Goal: Task Accomplishment & Management: Complete application form

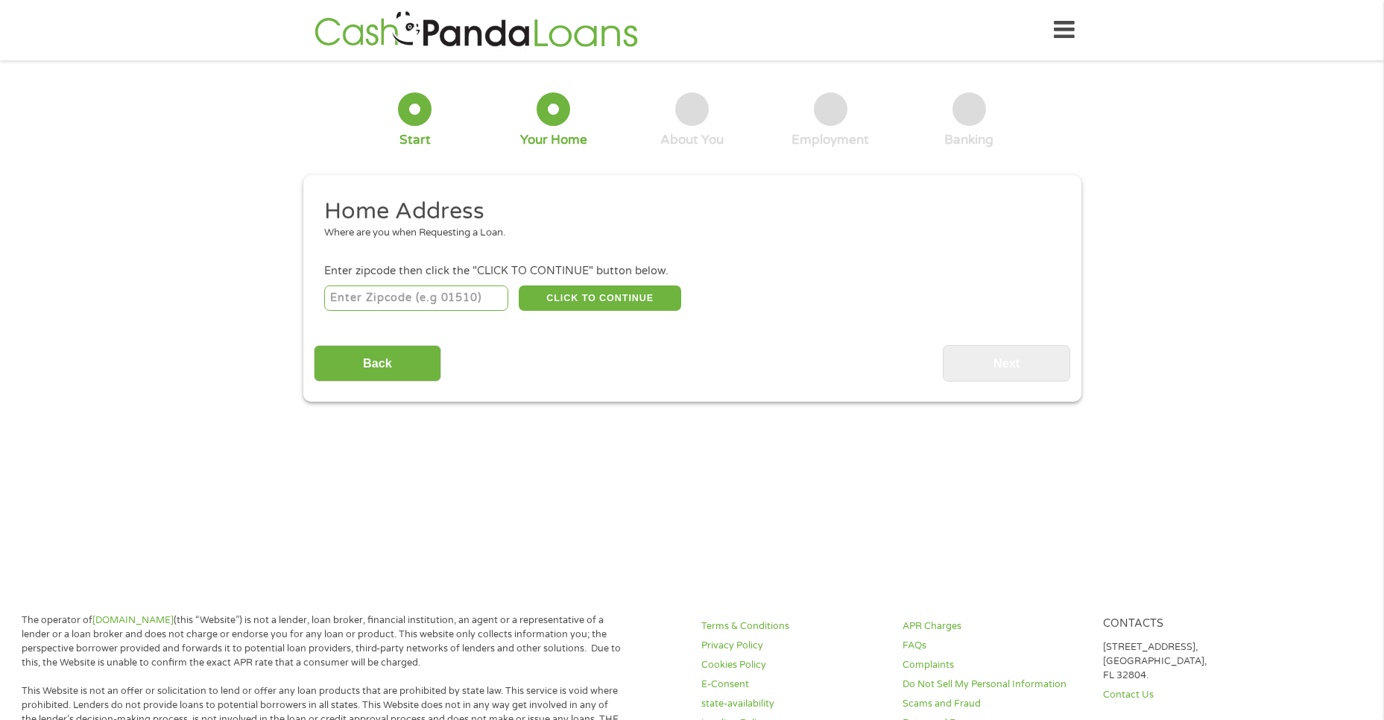
scroll to position [4, 0]
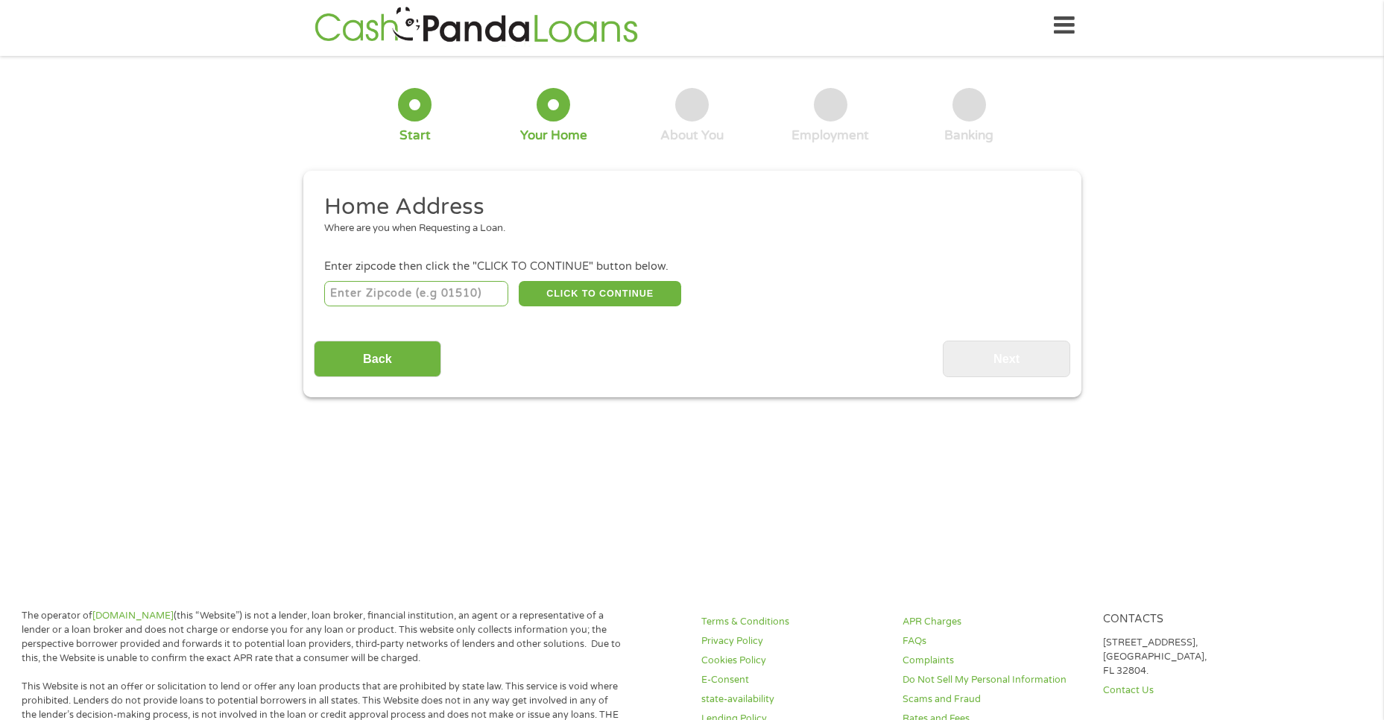
click at [433, 296] on input "number" at bounding box center [416, 293] width 184 height 25
type input "48323"
click at [569, 290] on button "CLICK TO CONTINUE" at bounding box center [600, 293] width 163 height 25
type input "48323"
type input "West Bloomfield"
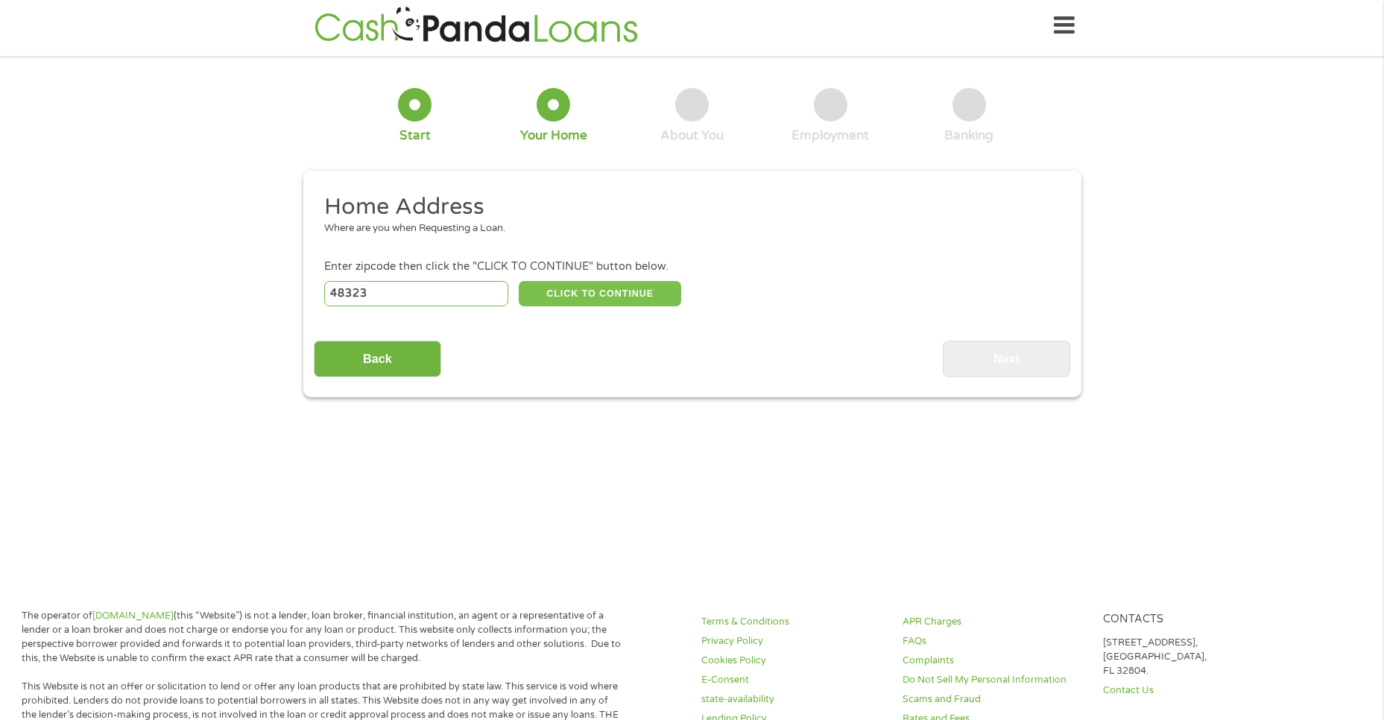
select select "Michigan"
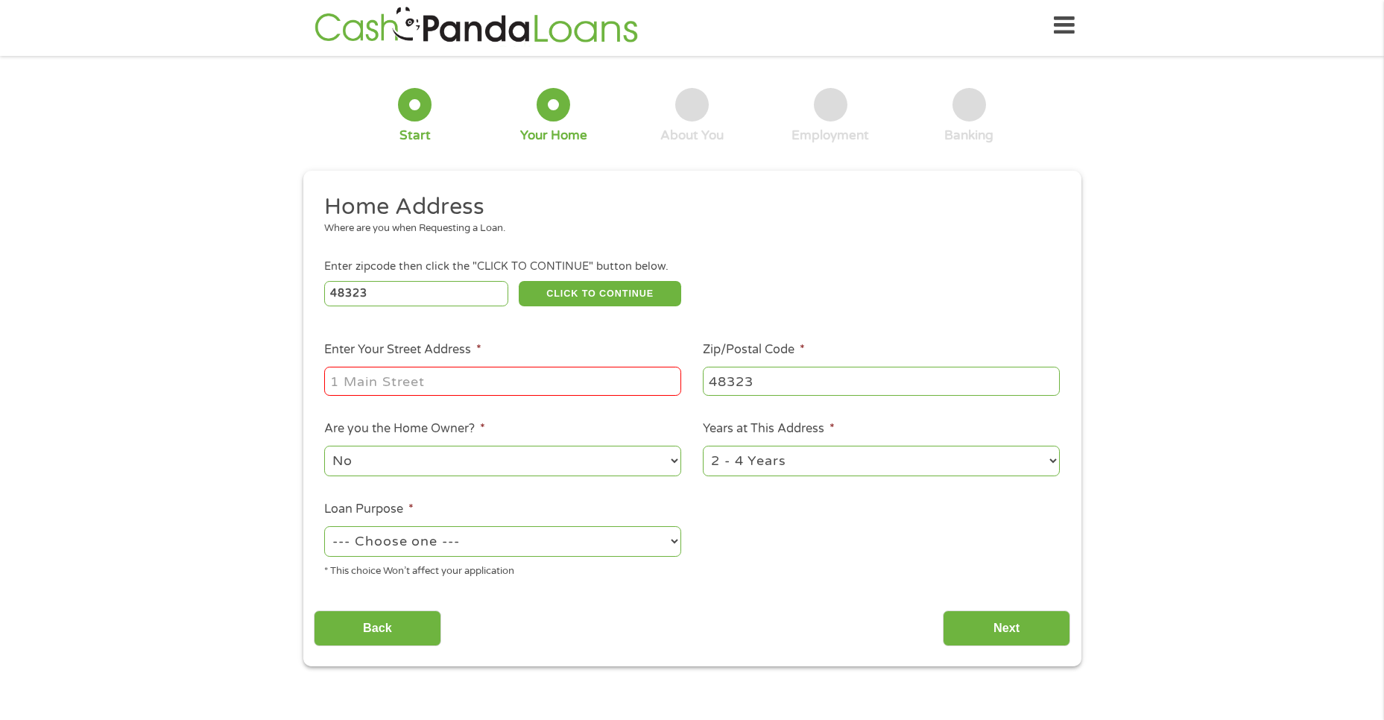
click at [451, 385] on input "Enter Your Street Address *" at bounding box center [502, 381] width 357 height 28
type input "3"
type input "4337 Whitebirch Dr"
select select "yes"
select select "60months"
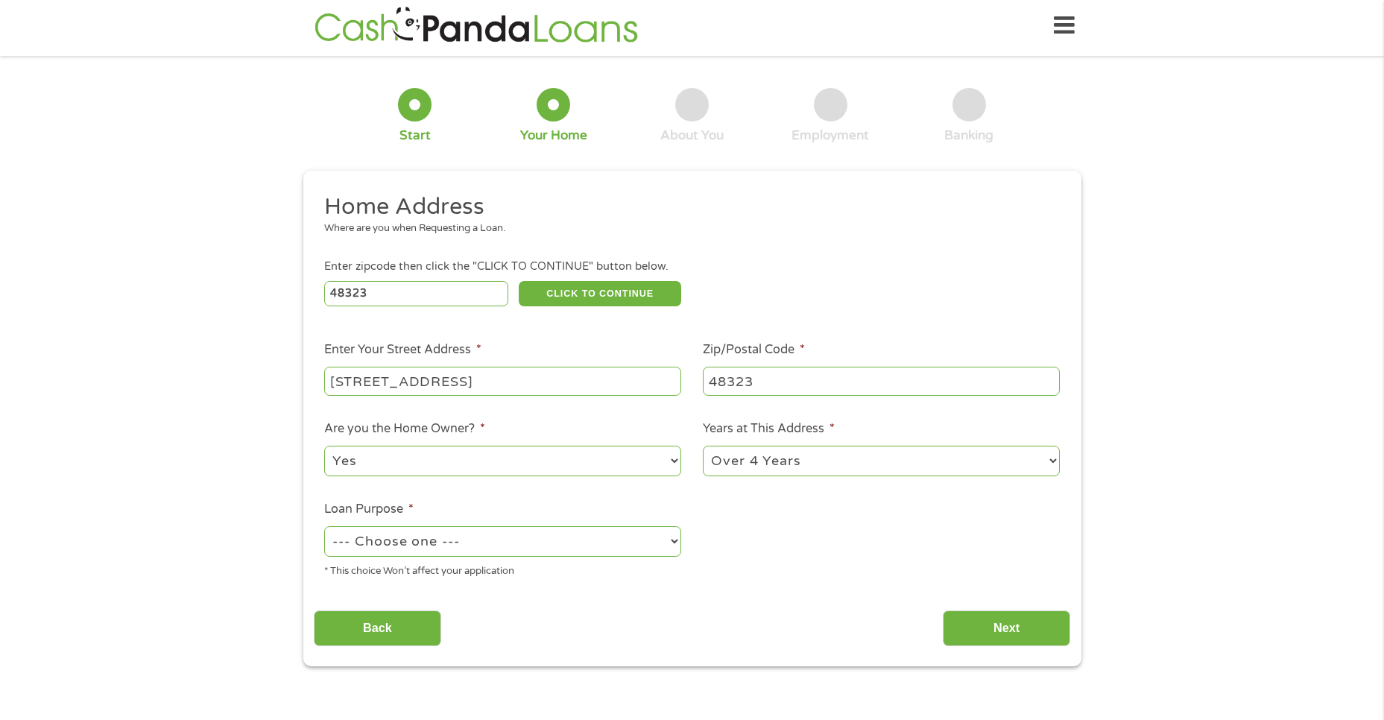
click at [440, 545] on select "--- Choose one --- Pay Bills Debt Consolidation Home Improvement Major Purchase…" at bounding box center [502, 541] width 357 height 31
select select "debtconsolidation"
click at [324, 526] on select "--- Choose one --- Pay Bills Debt Consolidation Home Improvement Major Purchase…" at bounding box center [502, 541] width 357 height 31
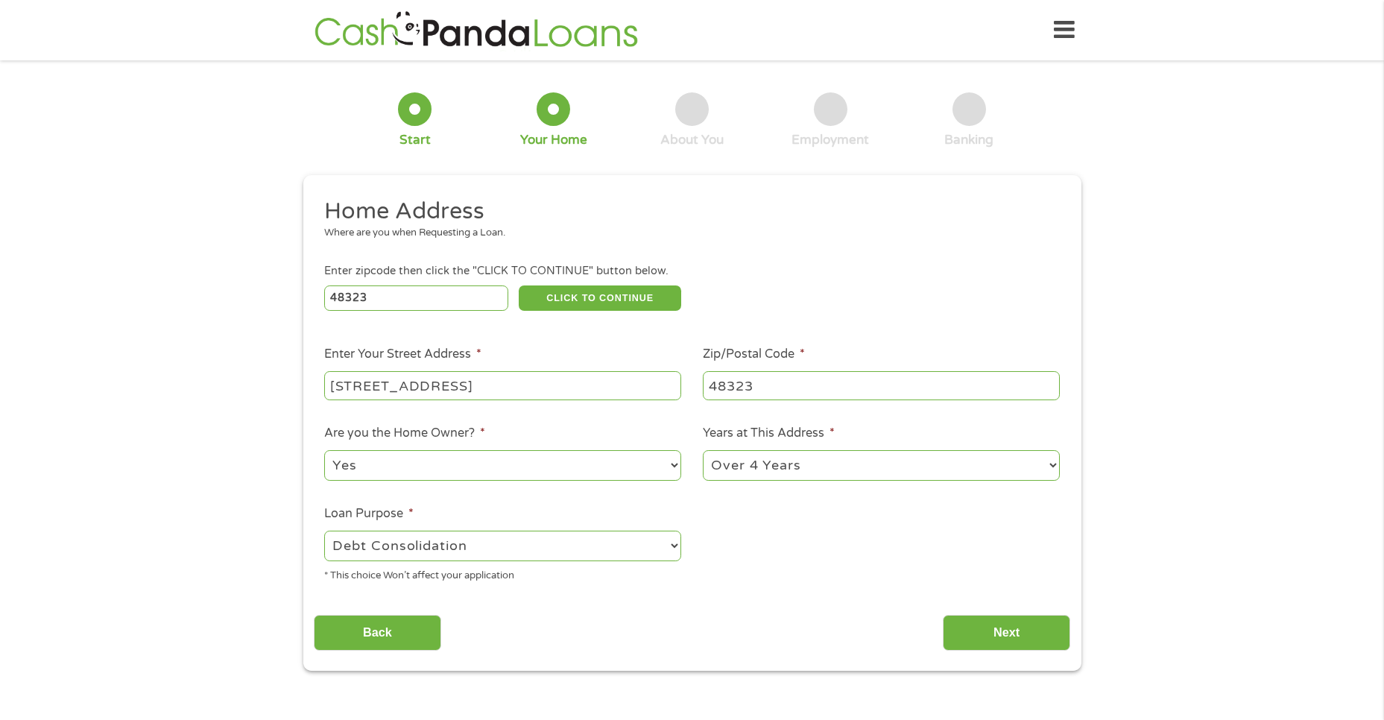
click at [473, 33] on img at bounding box center [476, 30] width 332 height 42
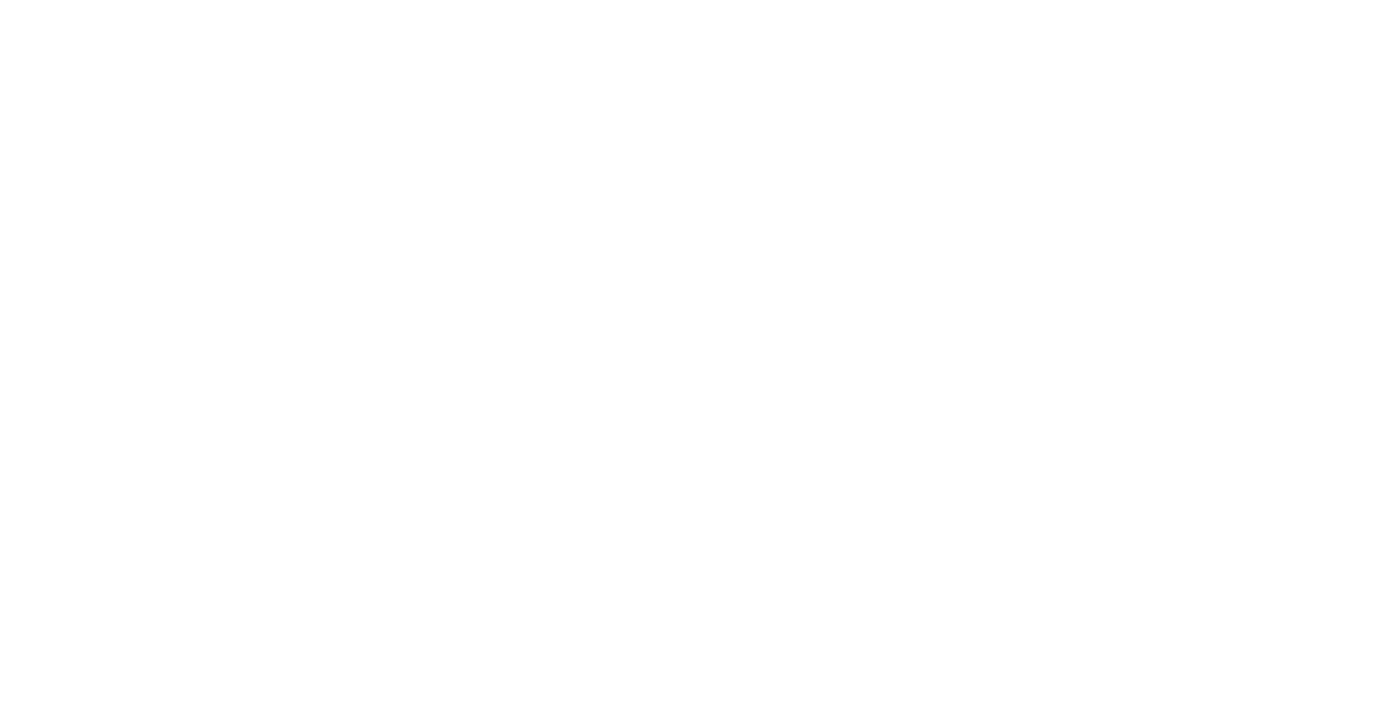
click at [0, 0] on html at bounding box center [0, 0] width 0 height 0
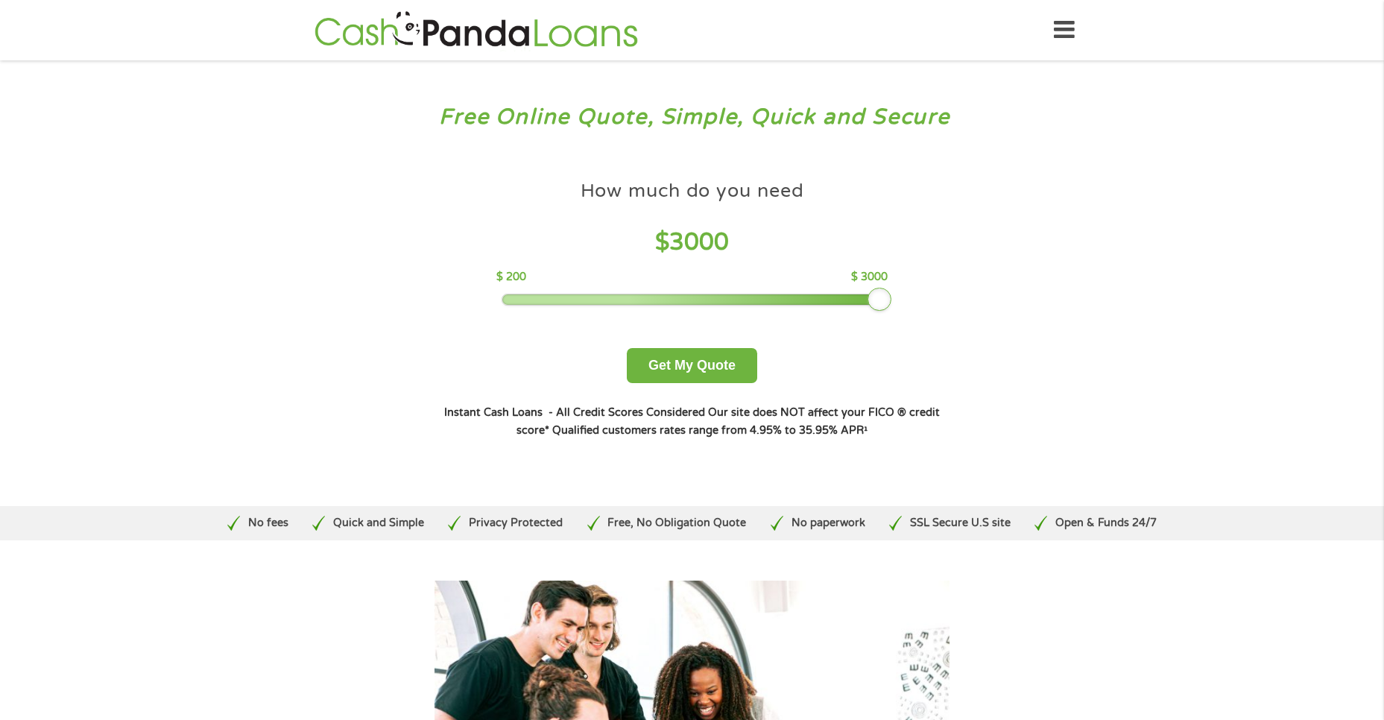
drag, startPoint x: 612, startPoint y: 304, endPoint x: 916, endPoint y: 319, distance: 304.5
click at [916, 319] on div "How much do you need $ 3000 $ 200 $ 3000 Get My Quote" at bounding box center [692, 278] width 522 height 210
click at [714, 368] on button "Get My Quote" at bounding box center [692, 365] width 130 height 35
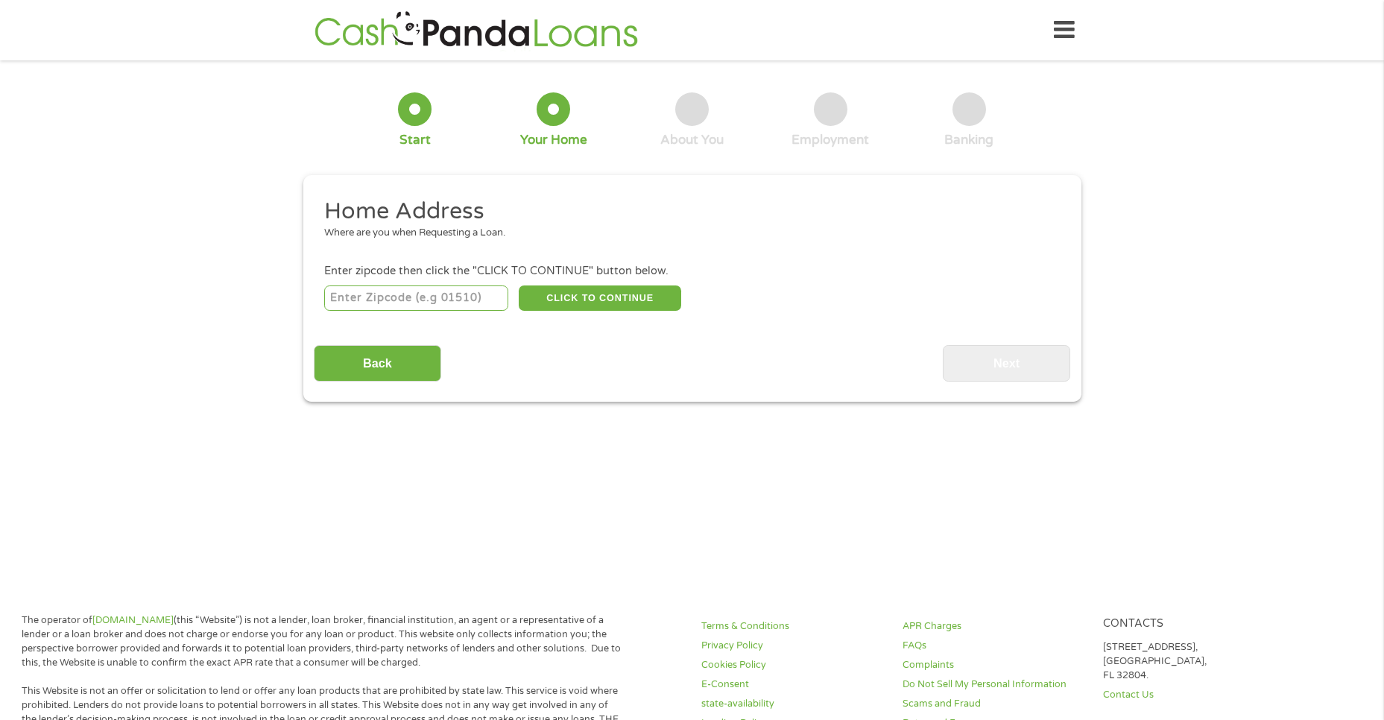
scroll to position [4, 0]
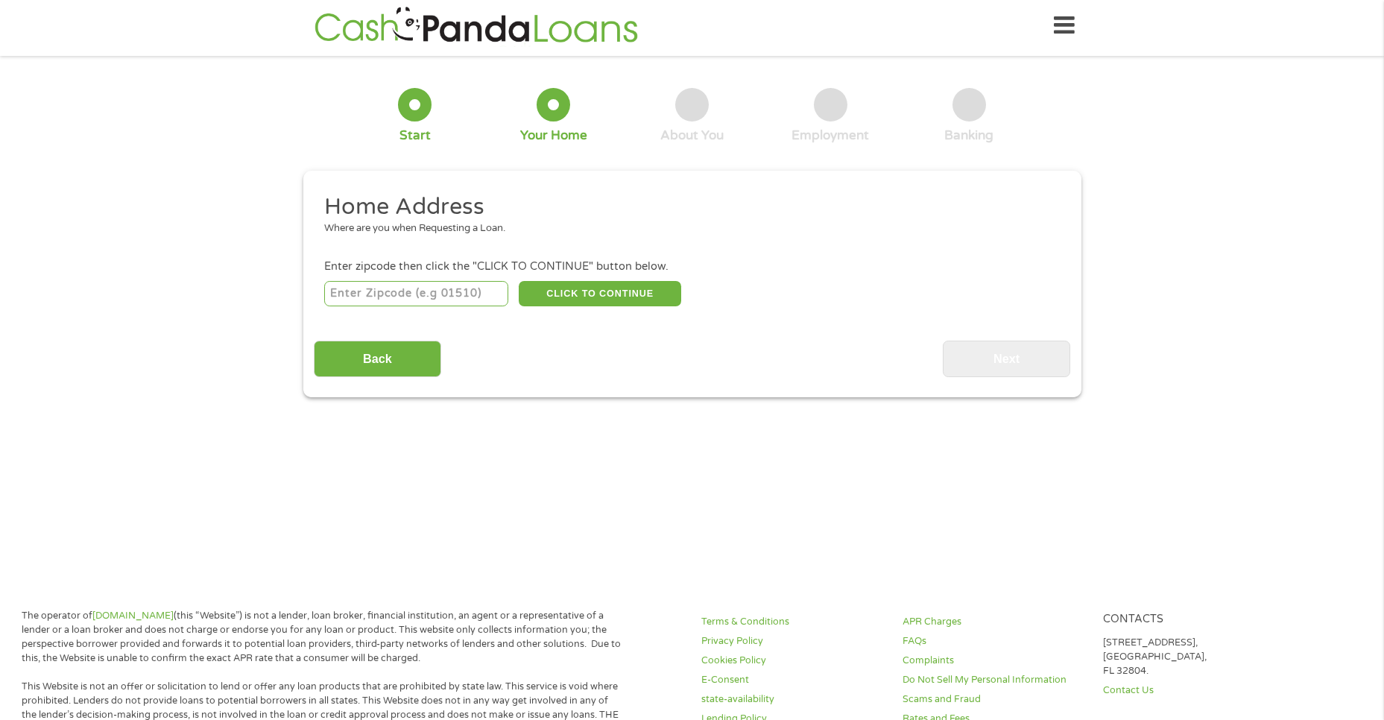
click at [432, 289] on input "number" at bounding box center [416, 293] width 184 height 25
type input "48323"
click at [622, 288] on button "CLICK TO CONTINUE" at bounding box center [600, 293] width 163 height 25
type input "48323"
type input "West Bloomfield"
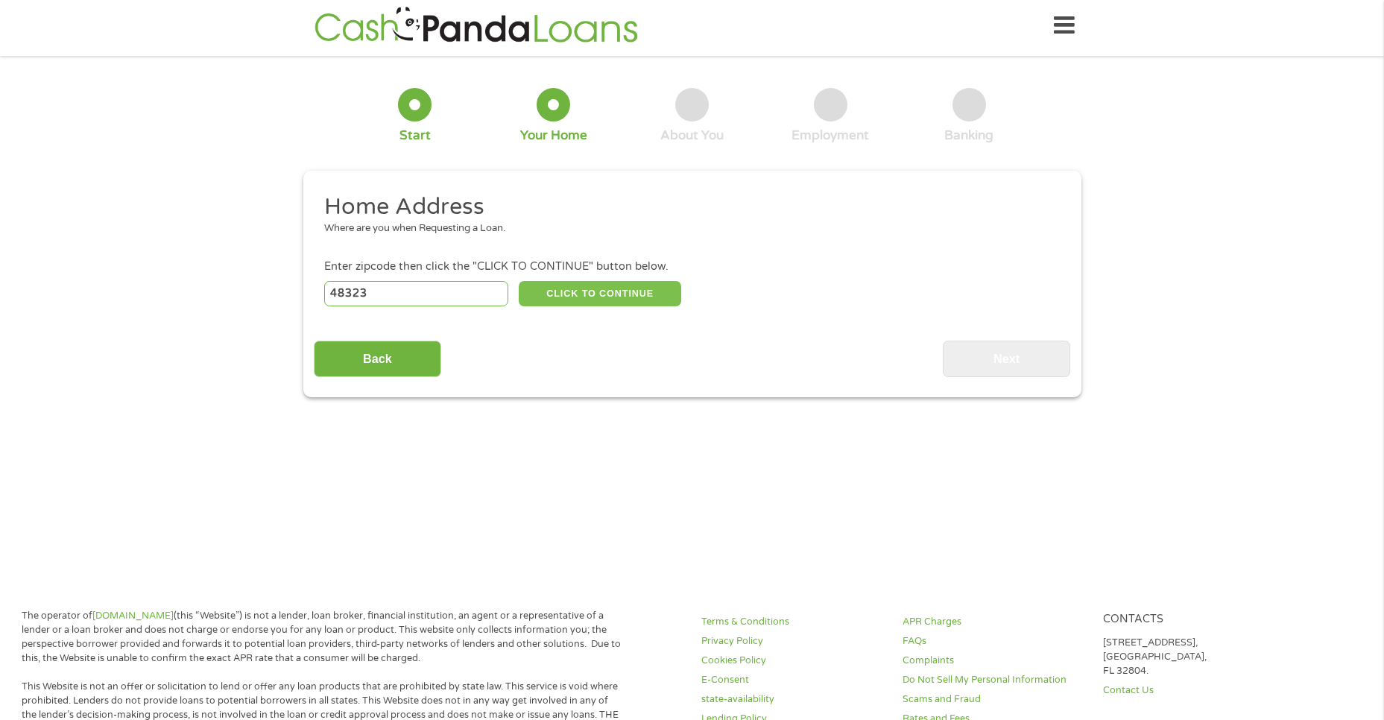
select select "Michigan"
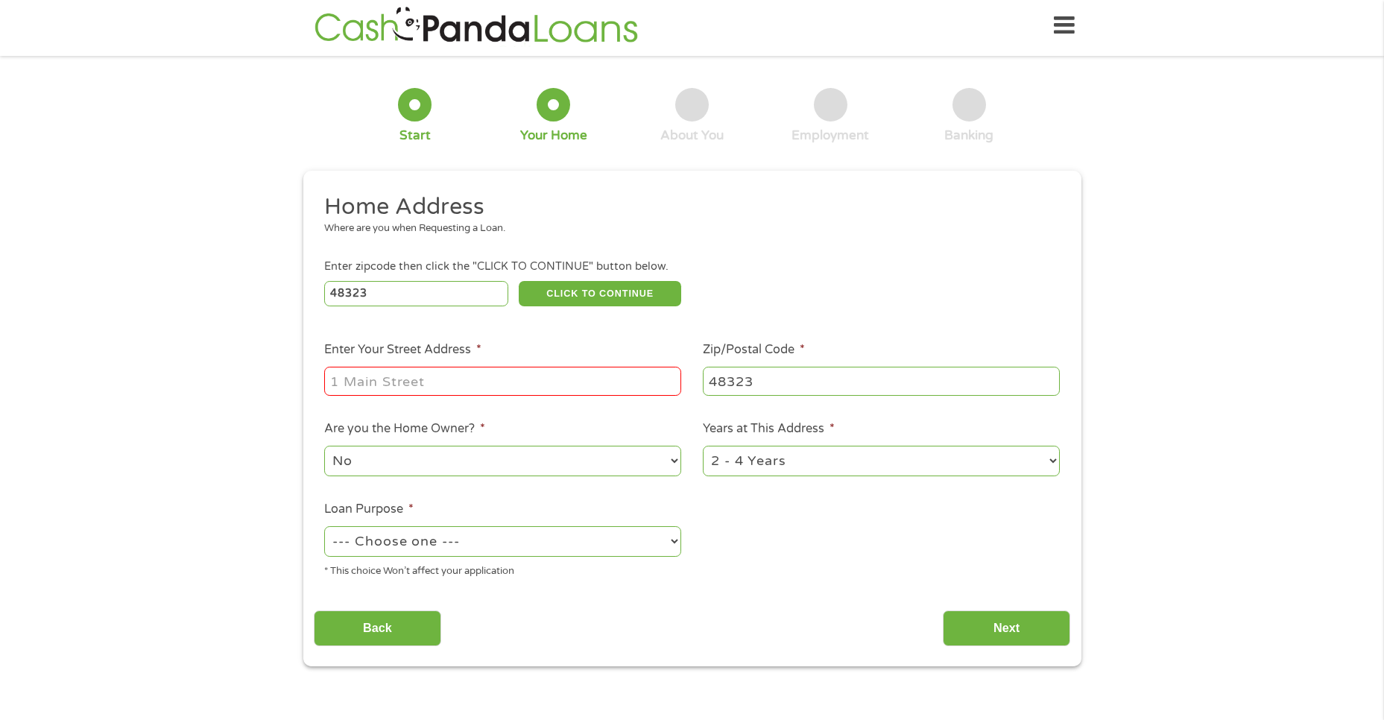
click at [417, 380] on input "Enter Your Street Address *" at bounding box center [502, 381] width 357 height 28
type input "4337 Whitebirch Drive"
select select "60months"
click at [611, 534] on select "--- Choose one --- Pay Bills Debt Consolidation Home Improvement Major Purchase…" at bounding box center [502, 541] width 357 height 31
select select "debtconsolidation"
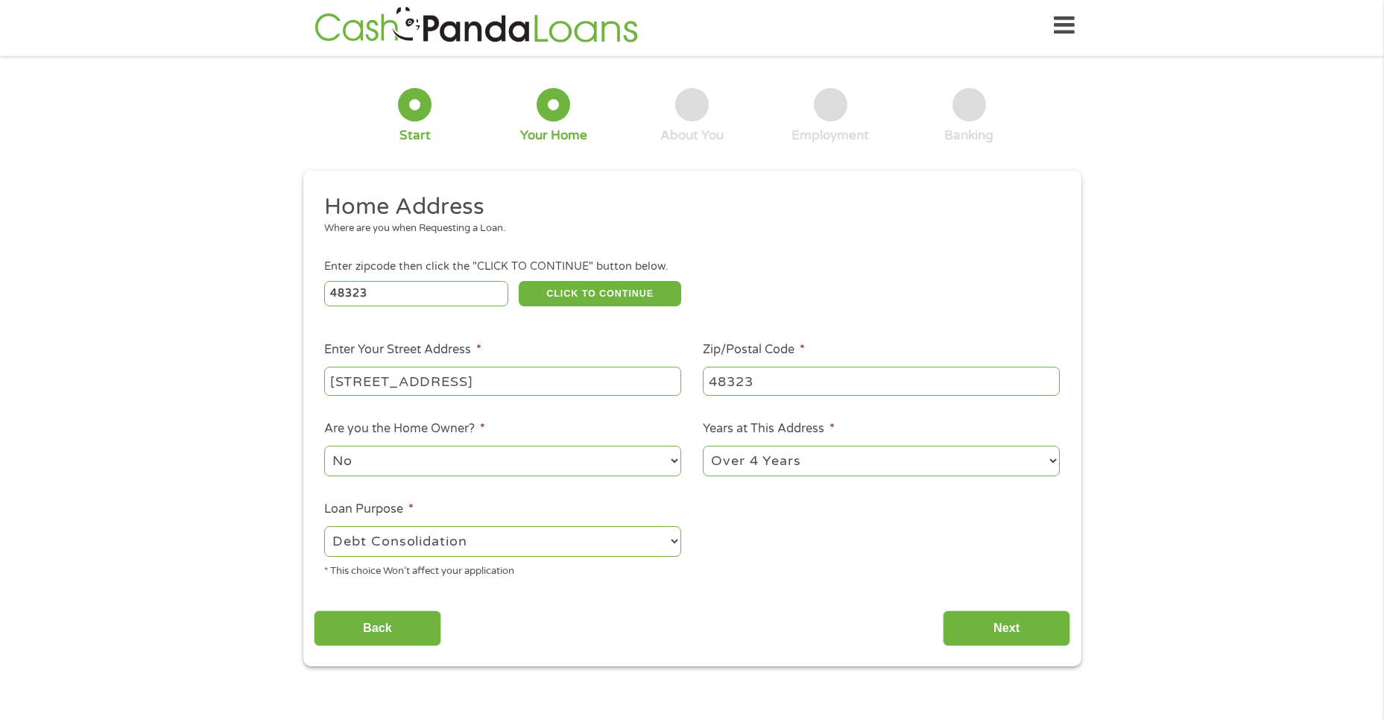
click at [324, 526] on select "--- Choose one --- Pay Bills Debt Consolidation Home Improvement Major Purchase…" at bounding box center [502, 541] width 357 height 31
click at [973, 624] on input "Next" at bounding box center [1006, 629] width 127 height 37
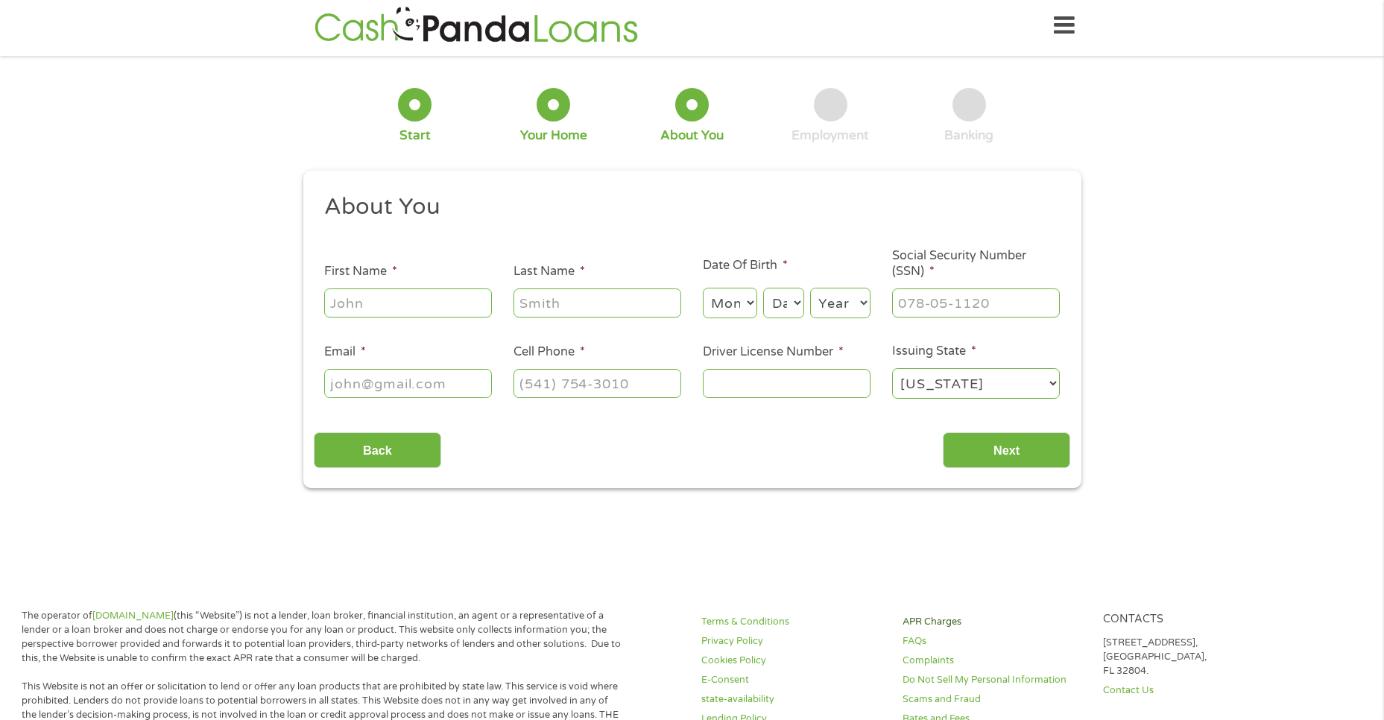
scroll to position [4, 0]
click at [388, 293] on input "First Name *" at bounding box center [408, 303] width 168 height 28
type input "Elizabeth"
type input "Sorgen"
select select "3"
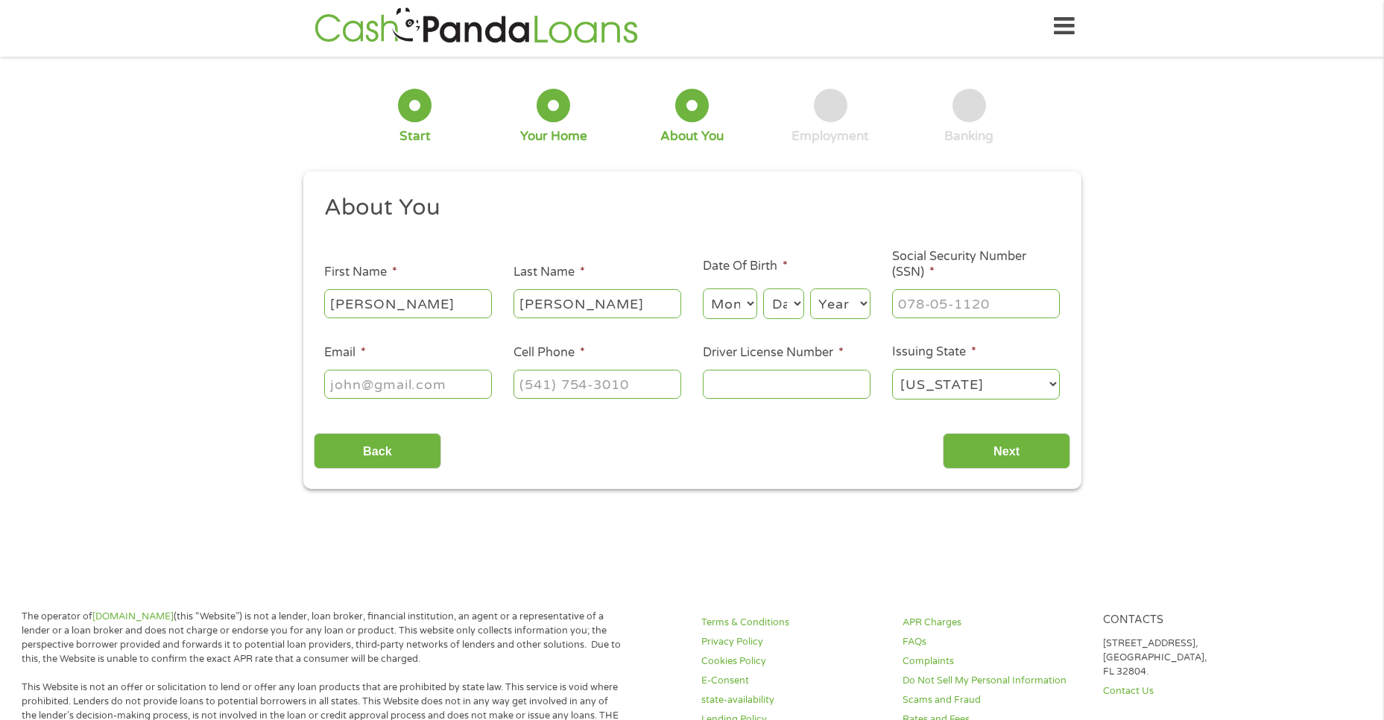
select select "2"
select select "1973"
type input "383-82-1134"
type input "bethsorgen@gmail.com"
type input "(586) 436-0342"
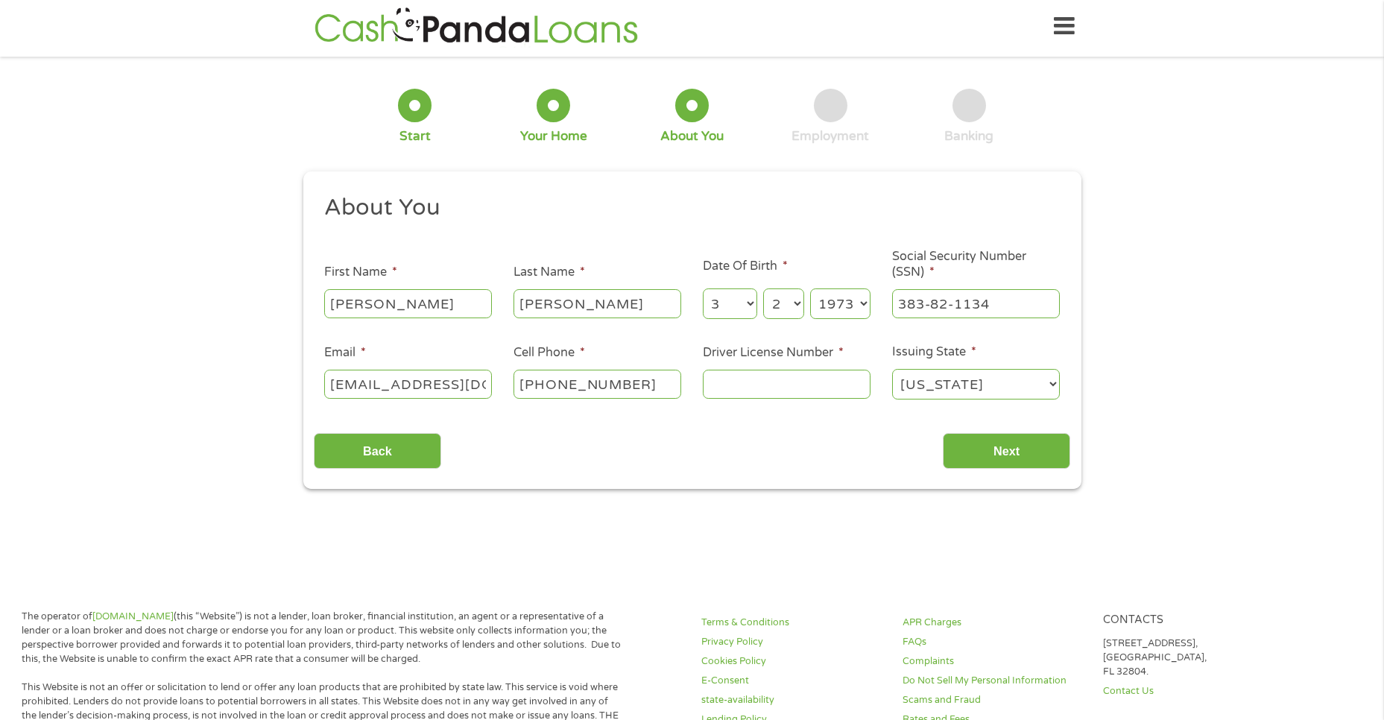
click at [742, 382] on input "Driver License Number *" at bounding box center [787, 384] width 168 height 28
type input "L600210201162"
click at [1005, 447] on input "Next" at bounding box center [1006, 451] width 127 height 37
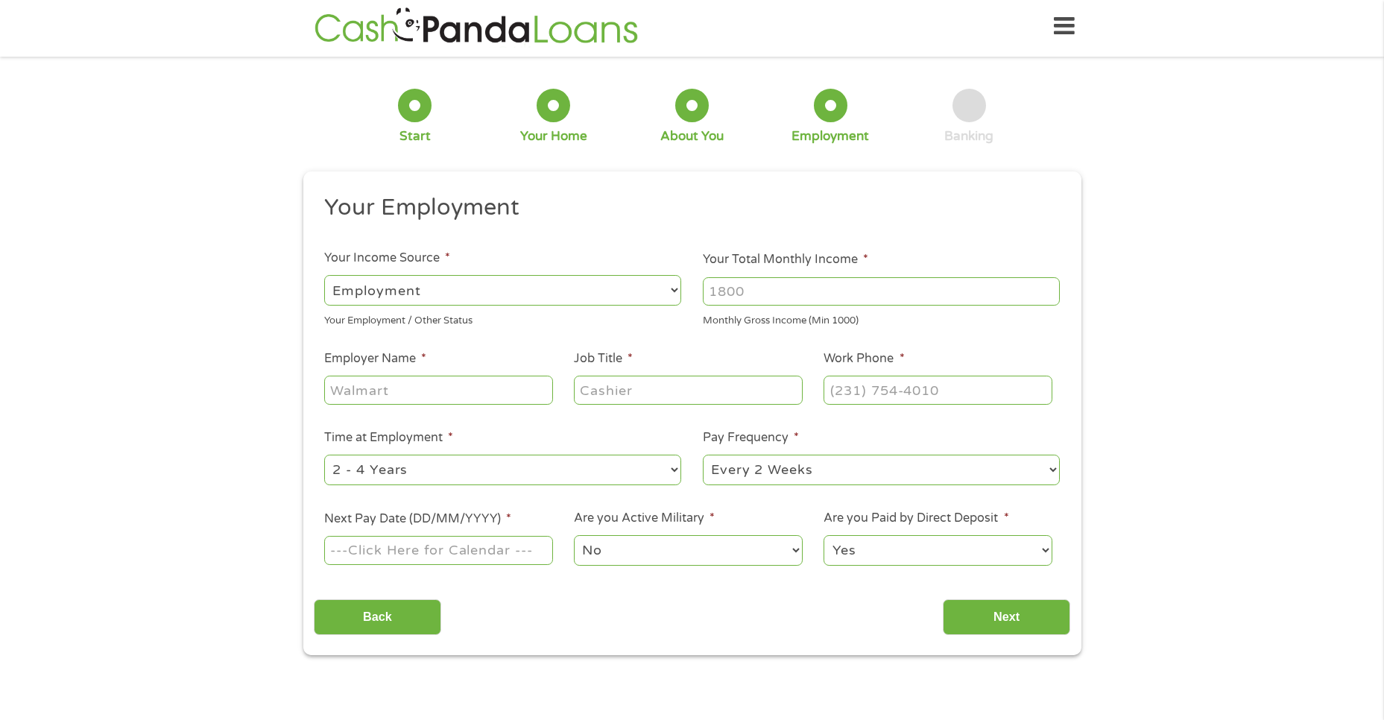
click at [787, 289] on input "Your Total Monthly Income *" at bounding box center [881, 291] width 357 height 28
type input "3"
type input "4000"
type input "L'Anse Creuse Public Schools"
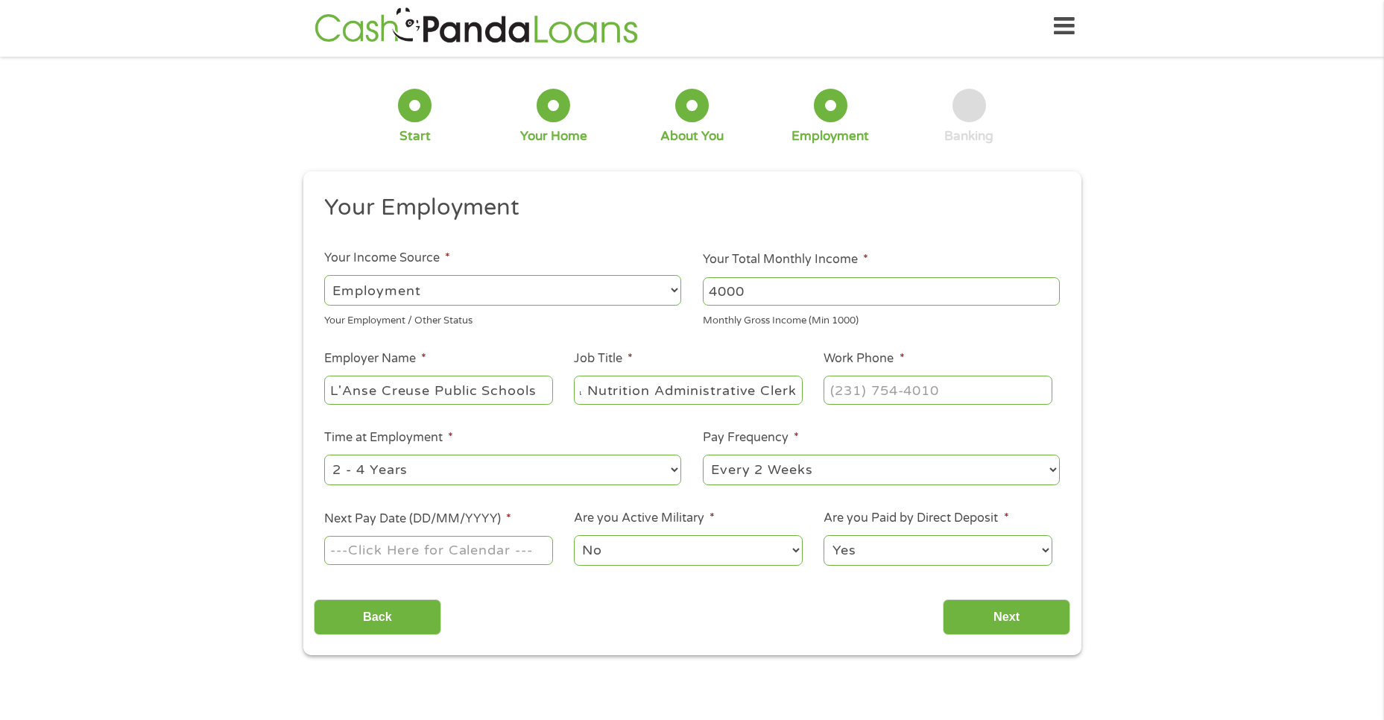
type input "Food & Nutrition Administrative Clerk"
type input "(586) 783-6550"
select select "24months"
click at [424, 551] on input "Next Pay Date (DD/MM/YYYY) *" at bounding box center [438, 550] width 228 height 28
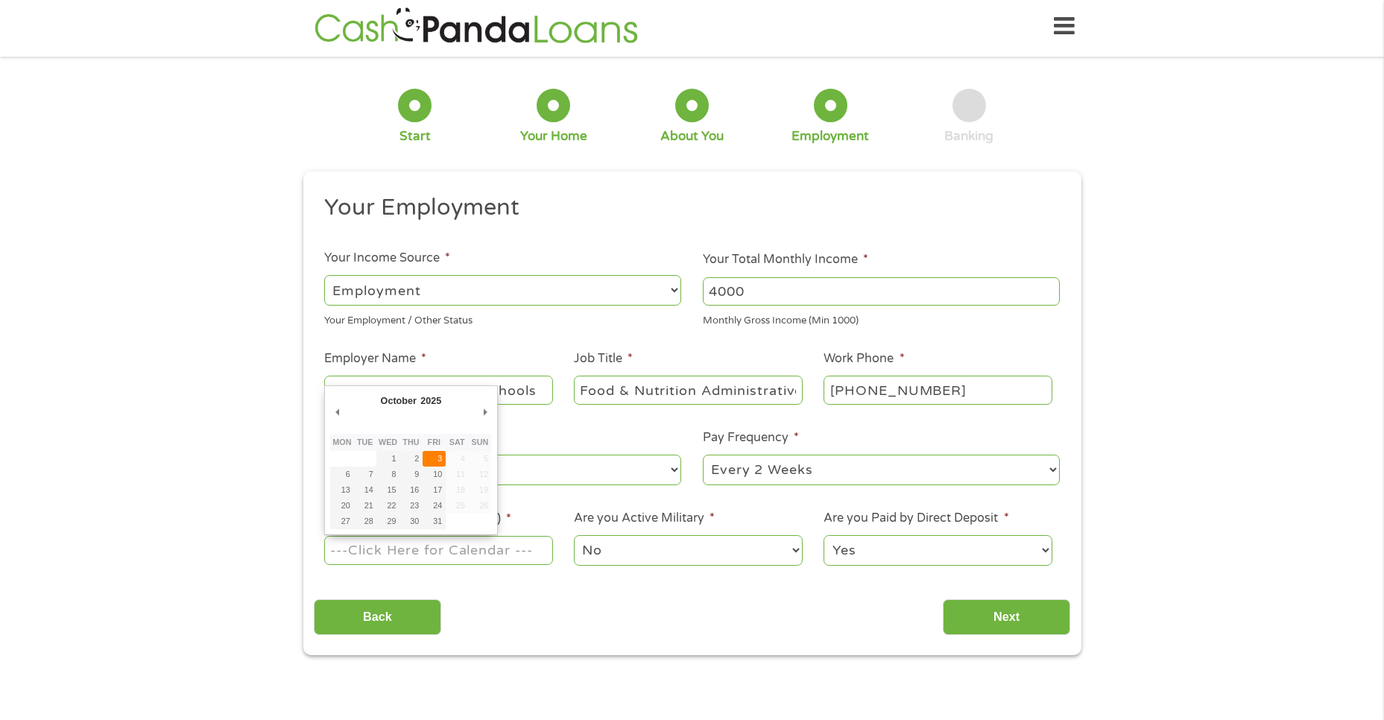
type input "03/10/2025"
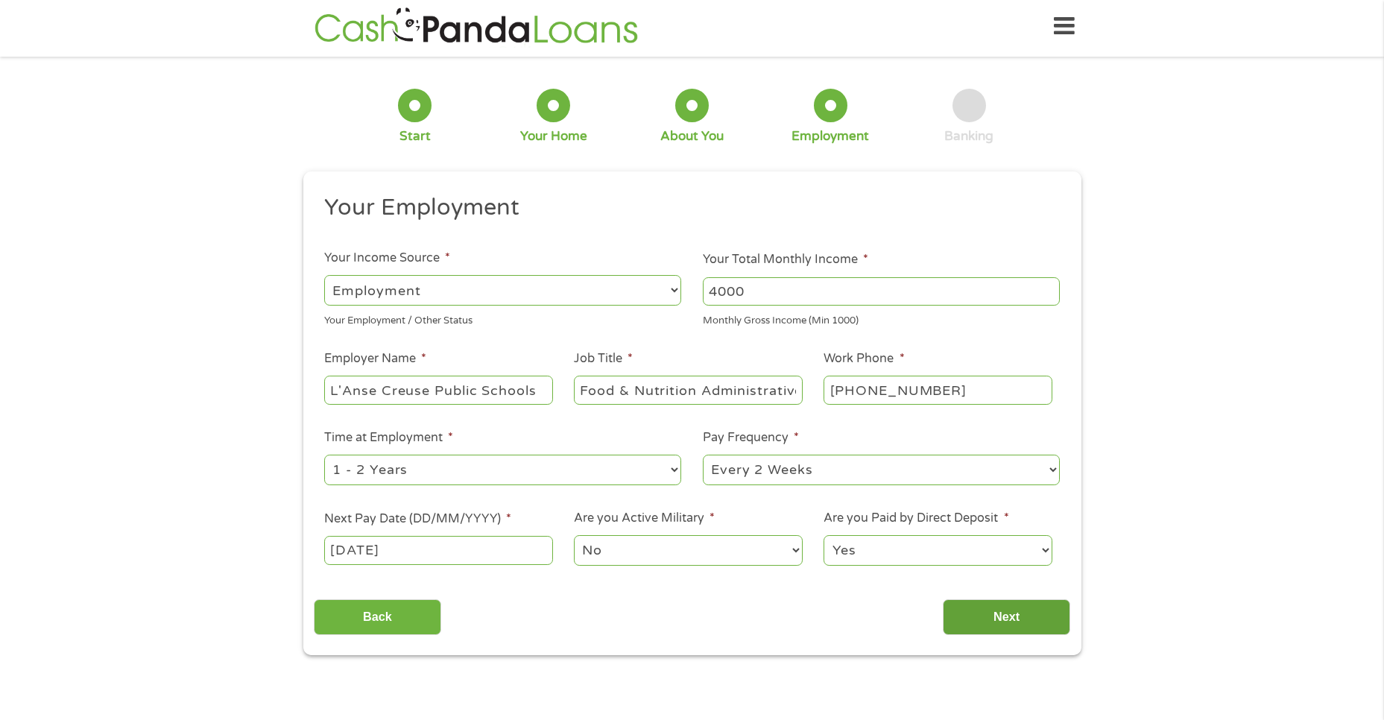
click at [997, 608] on input "Next" at bounding box center [1006, 617] width 127 height 37
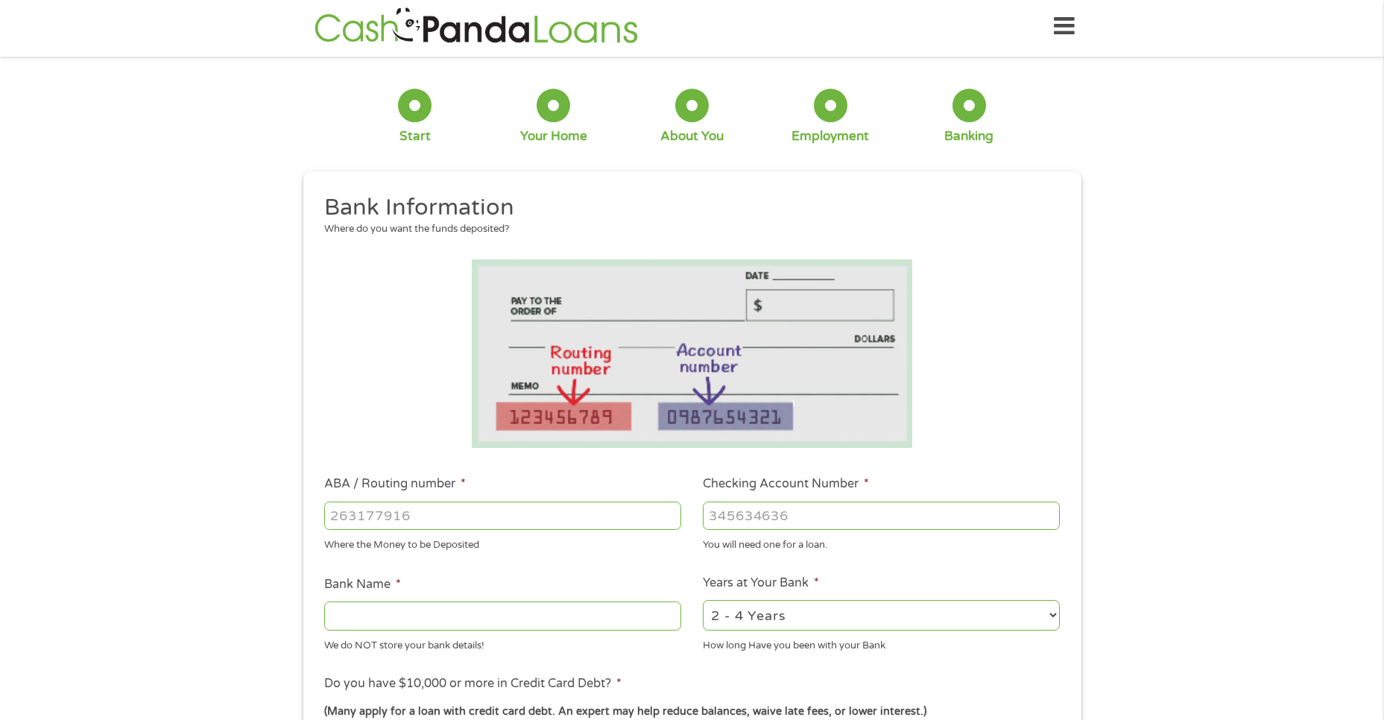
click at [492, 513] on input "ABA / Routing number *" at bounding box center [502, 516] width 357 height 28
type input "041000124"
type input "PNC BANK OHIO"
type input "041000124"
type input "4280641803"
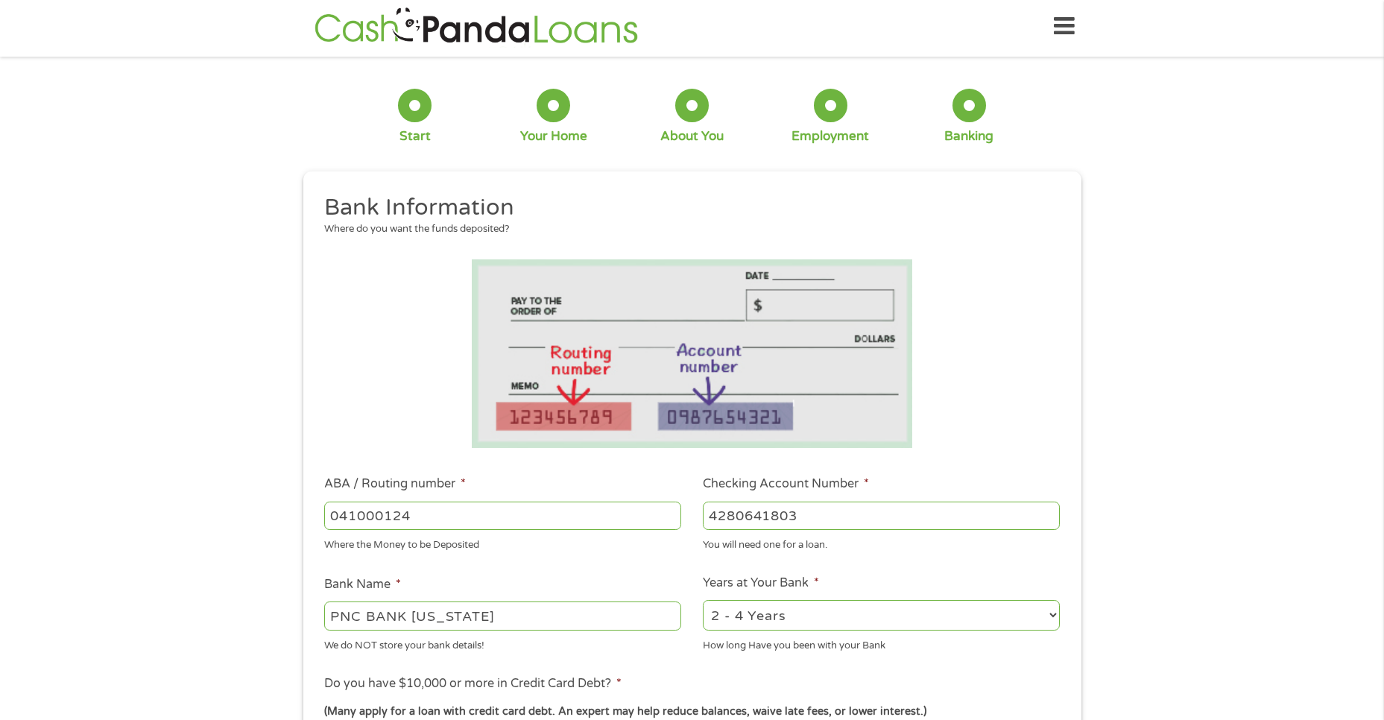
click at [951, 609] on select "2 - 4 Years 6 - 12 Months 1 - 2 Years Over 4 Years" at bounding box center [881, 615] width 357 height 31
select select "60months"
click at [703, 600] on select "2 - 4 Years 6 - 12 Months 1 - 2 Years Over 4 Years" at bounding box center [881, 615] width 357 height 31
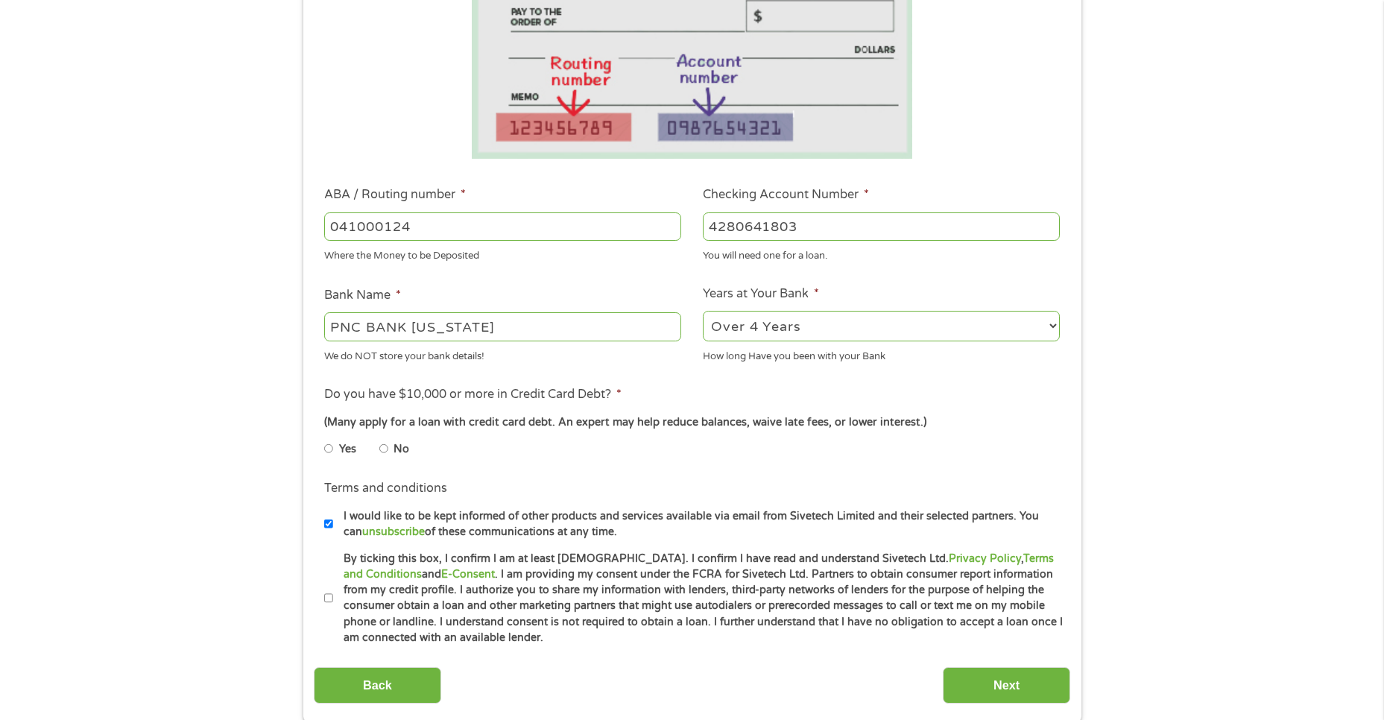
scroll to position [376, 0]
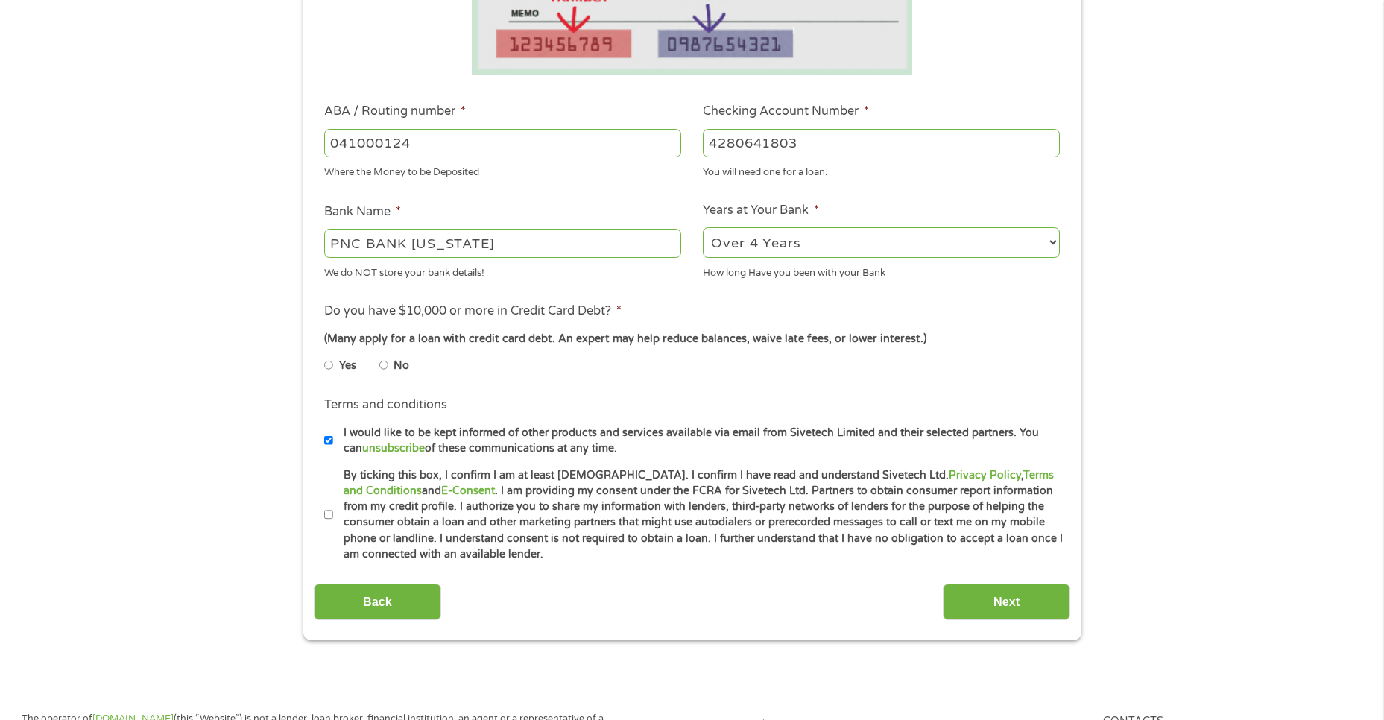
click at [331, 514] on input "By ticking this box, I confirm I am at least 18 years old. I confirm I have rea…" at bounding box center [328, 515] width 9 height 24
checkbox input "true"
click at [1018, 597] on input "Next" at bounding box center [1006, 602] width 127 height 37
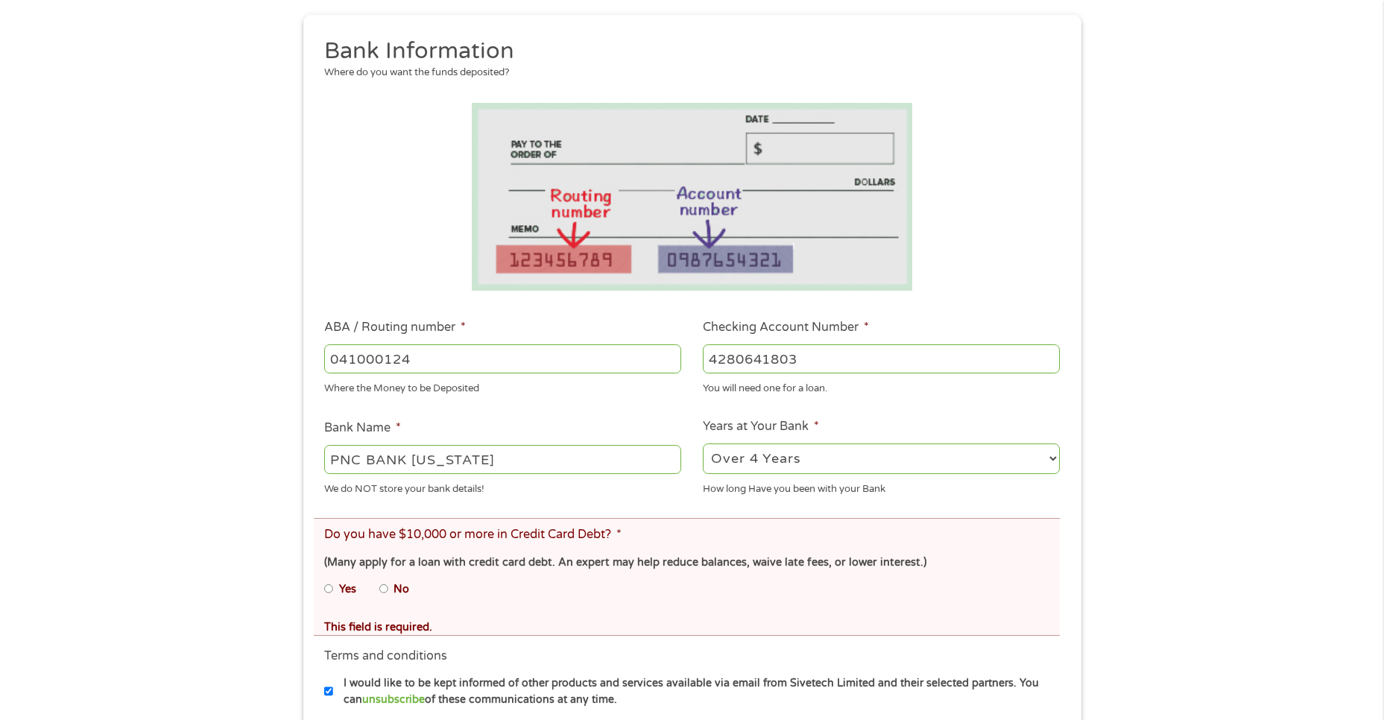
scroll to position [224, 0]
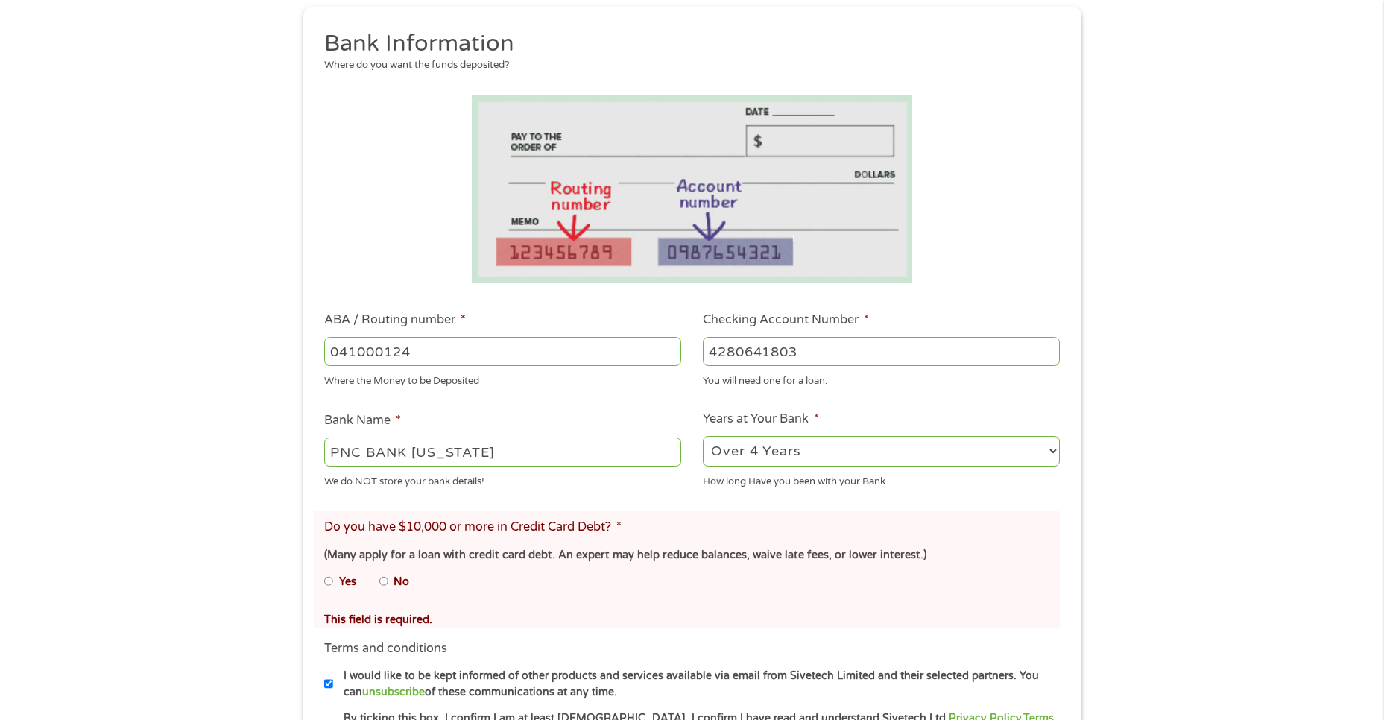
click at [384, 582] on input "No" at bounding box center [383, 582] width 9 height 24
radio input "true"
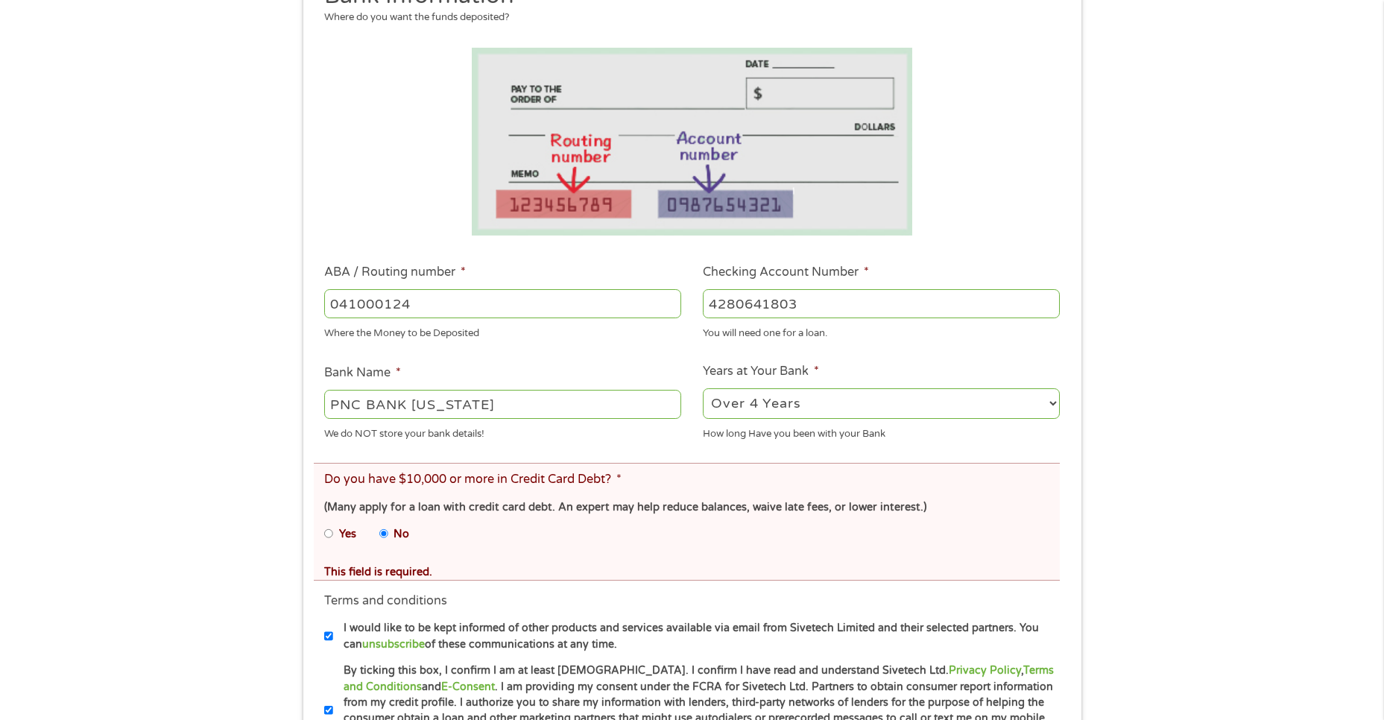
scroll to position [298, 0]
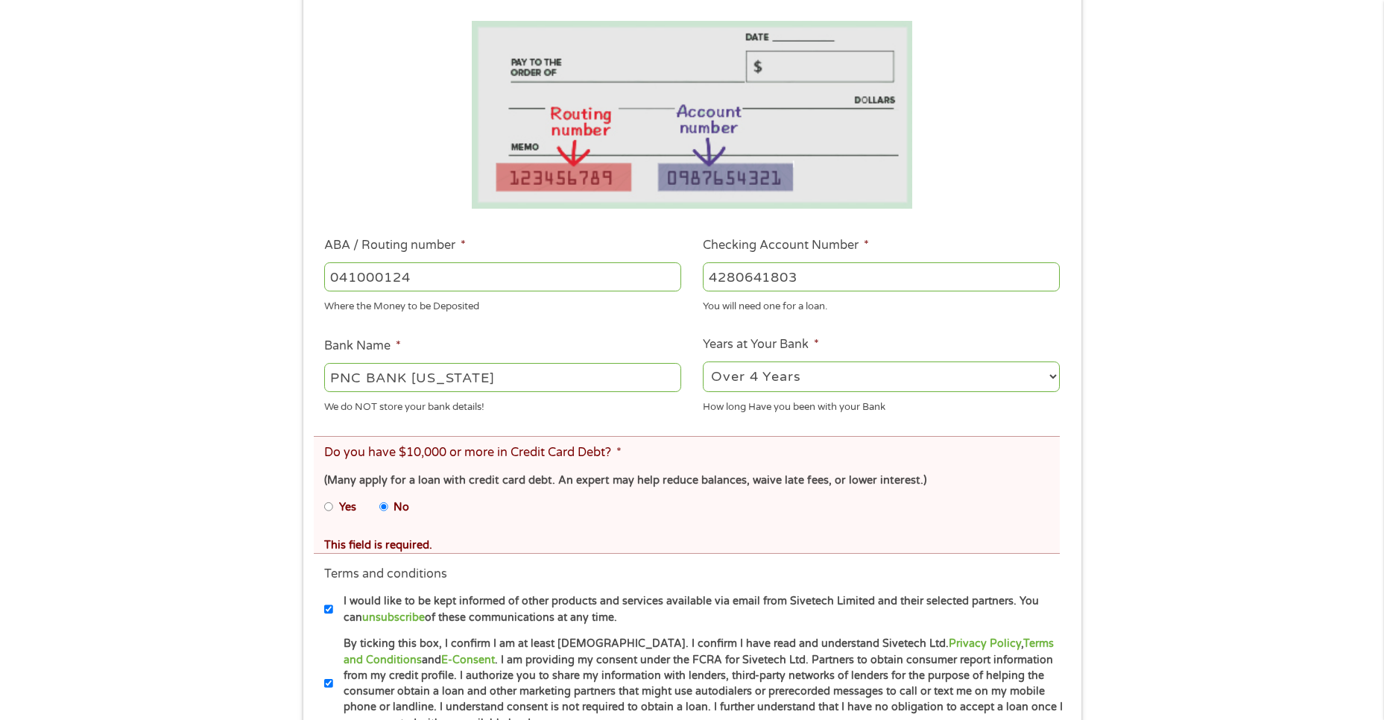
click at [328, 505] on input "Yes" at bounding box center [328, 507] width 9 height 24
radio input "true"
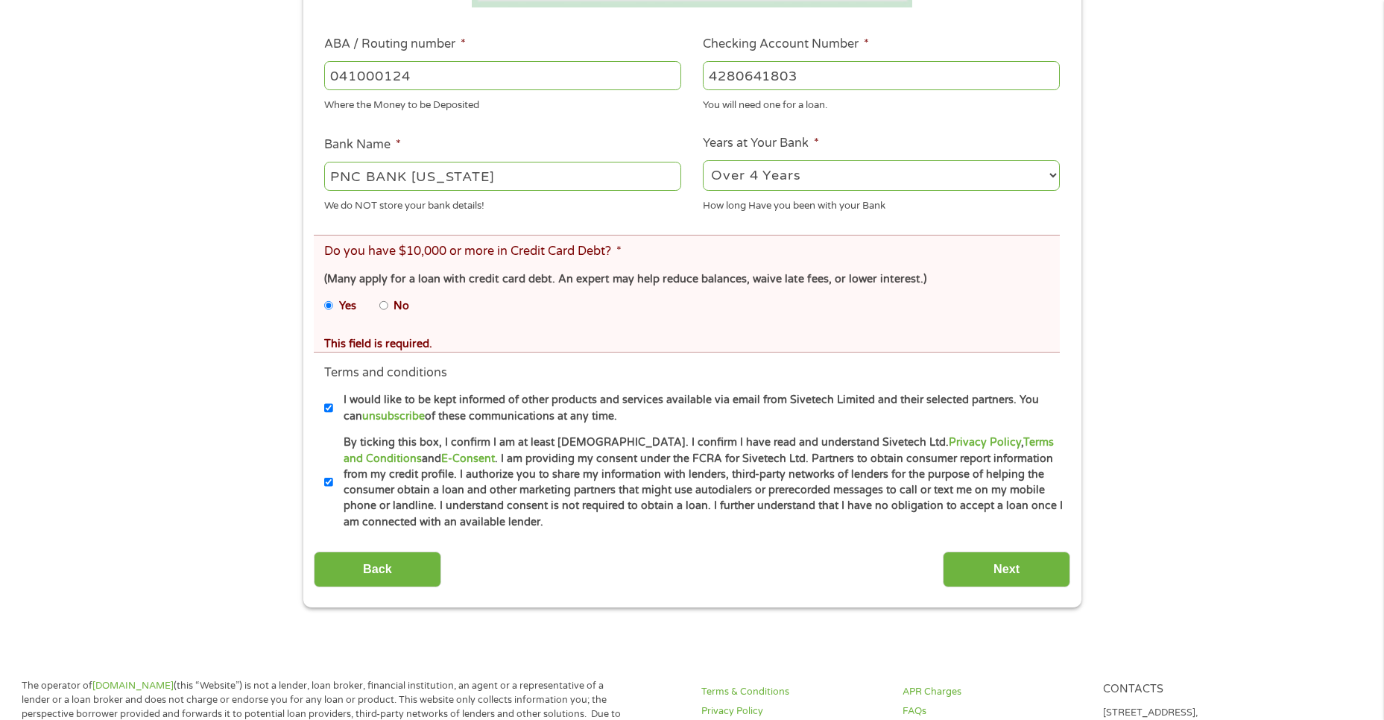
scroll to position [522, 0]
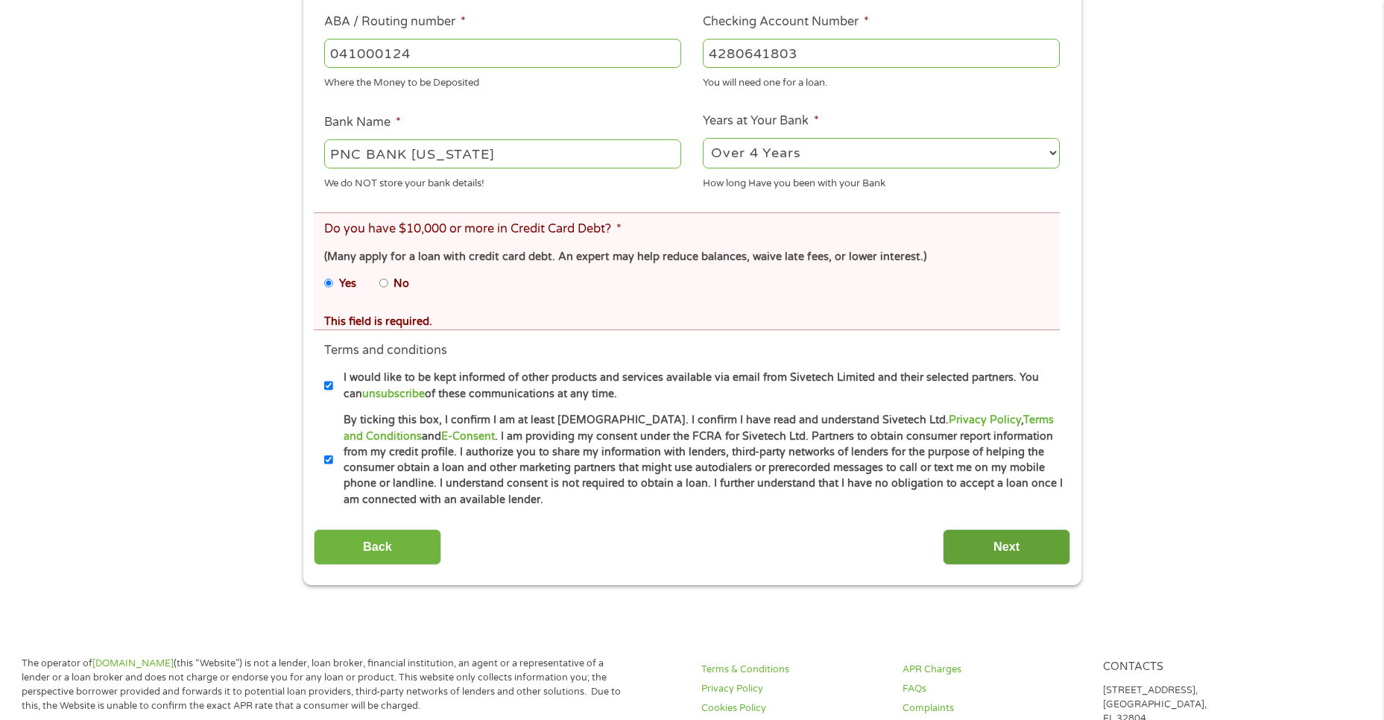
click at [977, 544] on input "Next" at bounding box center [1006, 547] width 127 height 37
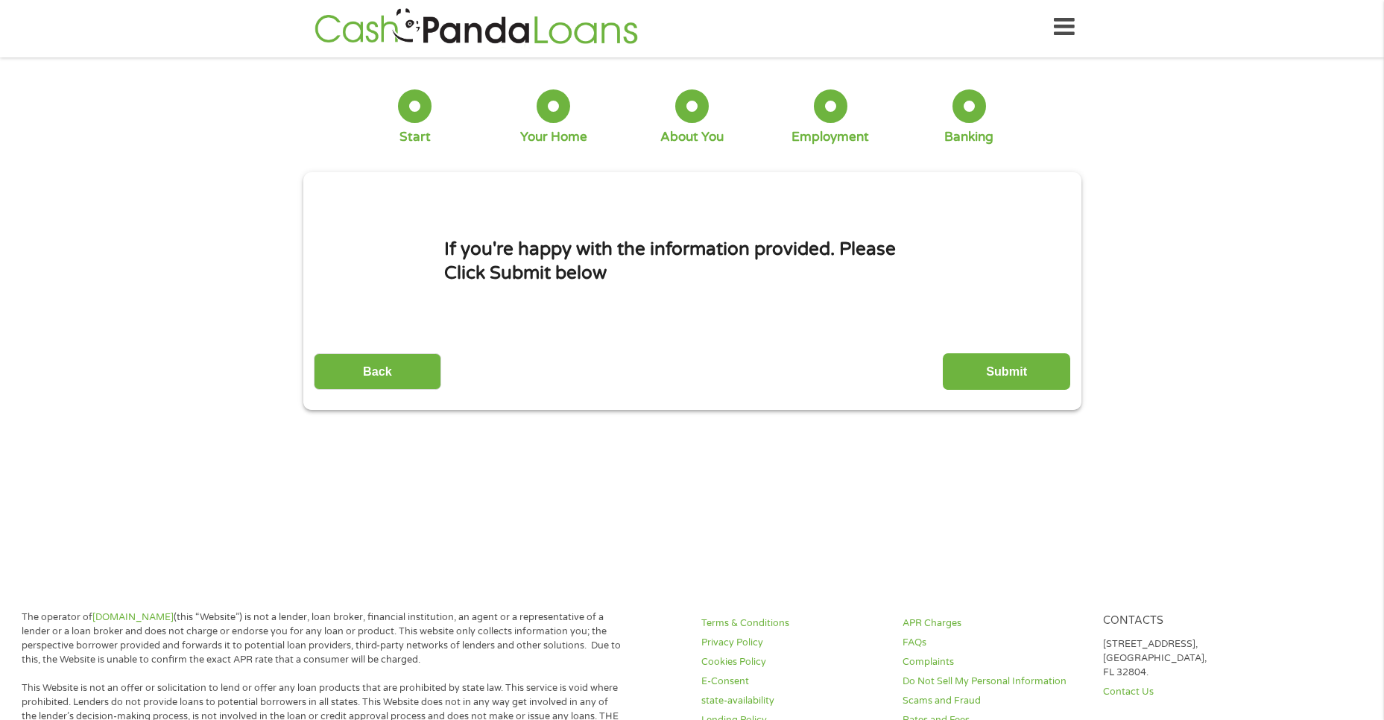
scroll to position [0, 0]
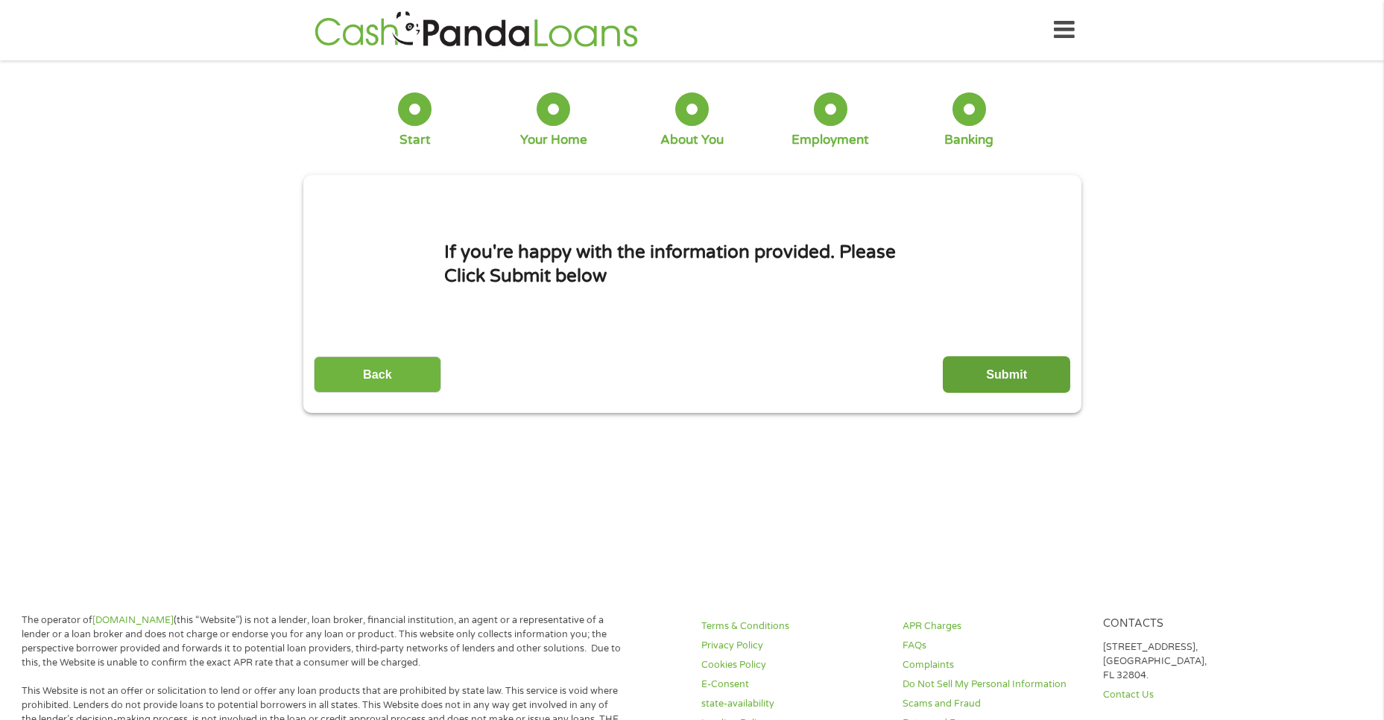
click at [1003, 376] on input "Submit" at bounding box center [1006, 374] width 127 height 37
